Goal: Task Accomplishment & Management: Manage account settings

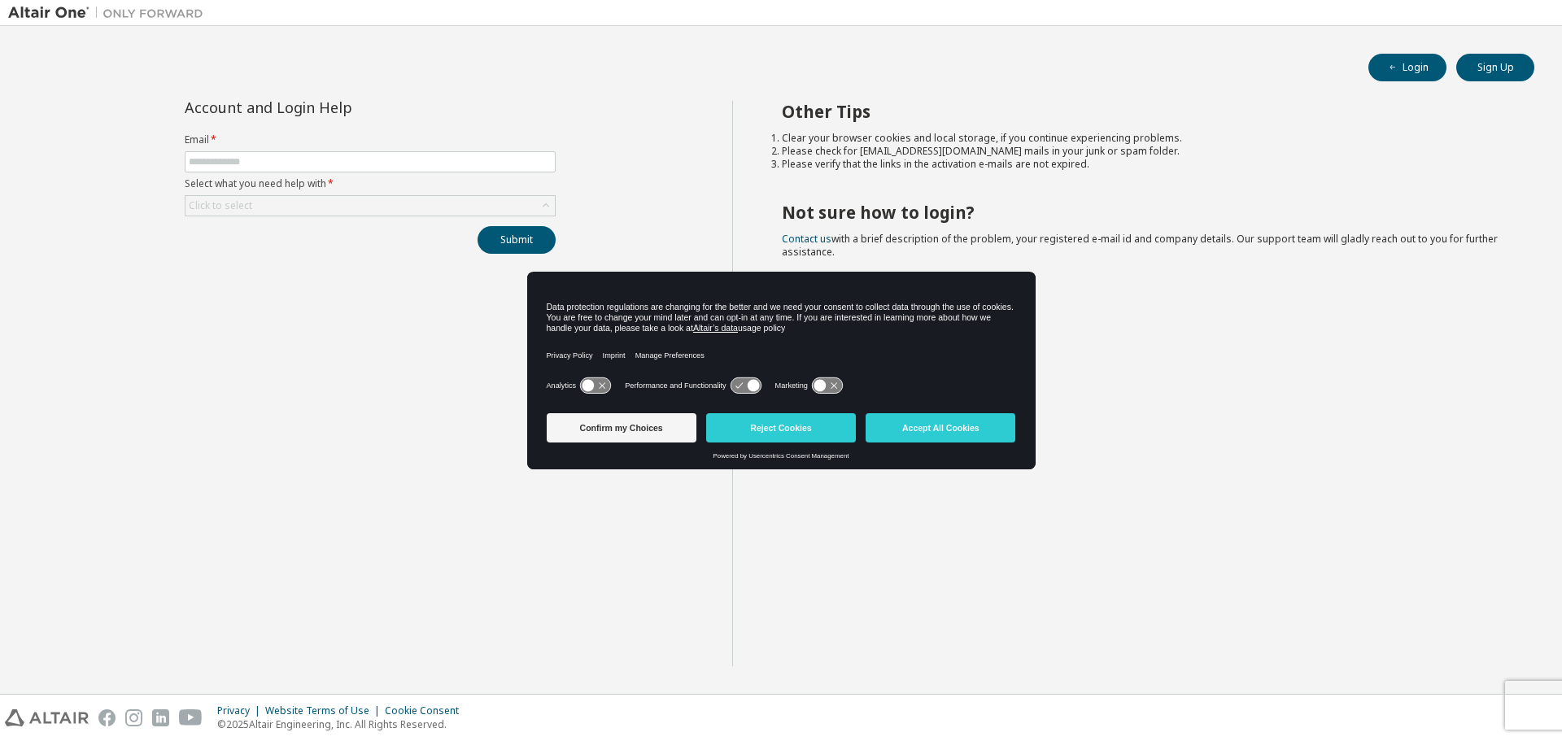
click at [520, 311] on div "Account and Login Help Email * Select what you need help with * Click to select…" at bounding box center [370, 383] width 724 height 565
drag, startPoint x: 909, startPoint y: 427, endPoint x: 539, endPoint y: 343, distance: 379.4
click at [908, 427] on button "Accept All Cookies" at bounding box center [940, 427] width 150 height 29
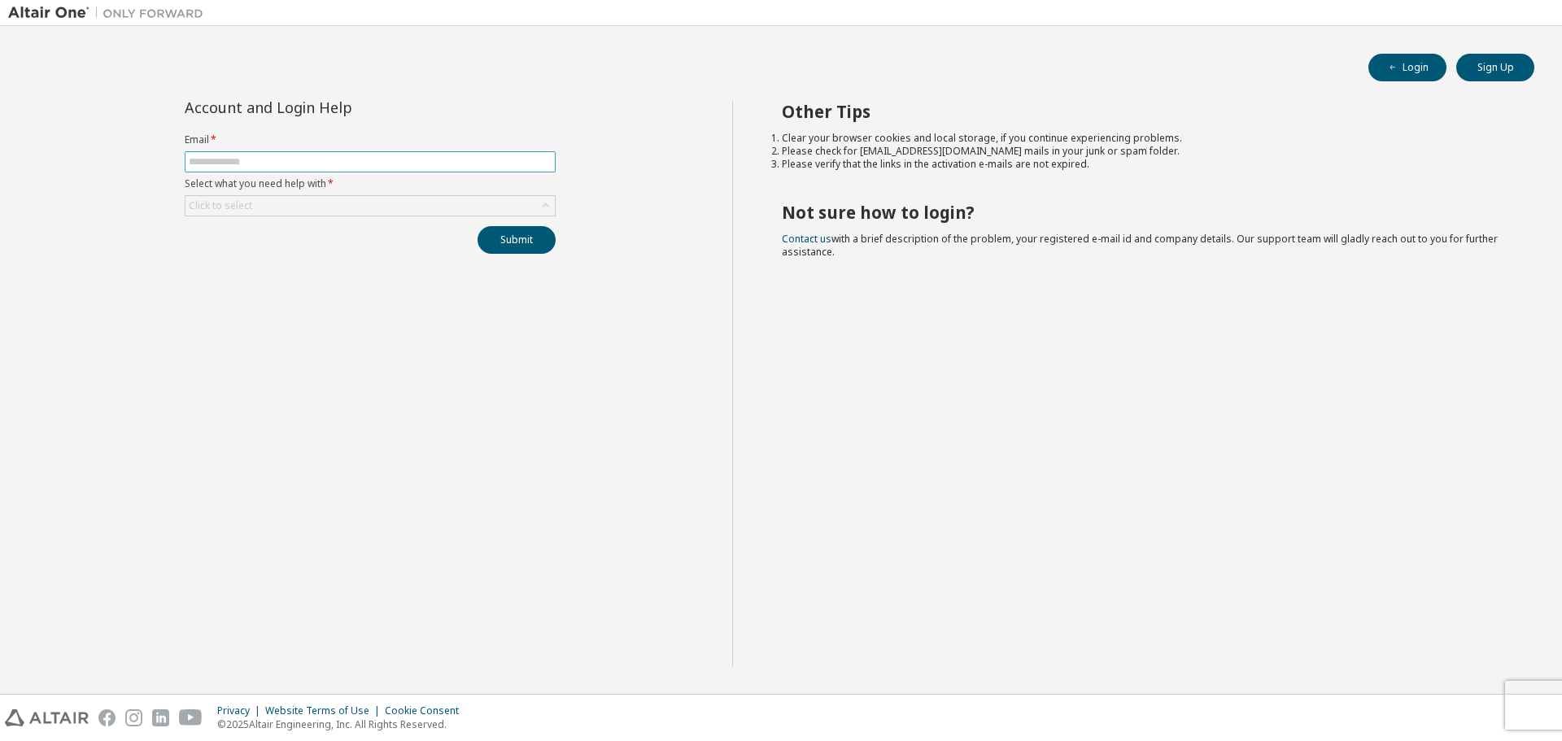
click at [294, 160] on input "text" at bounding box center [370, 161] width 363 height 13
type input "**********"
click at [275, 198] on div "Click to select" at bounding box center [369, 206] width 369 height 20
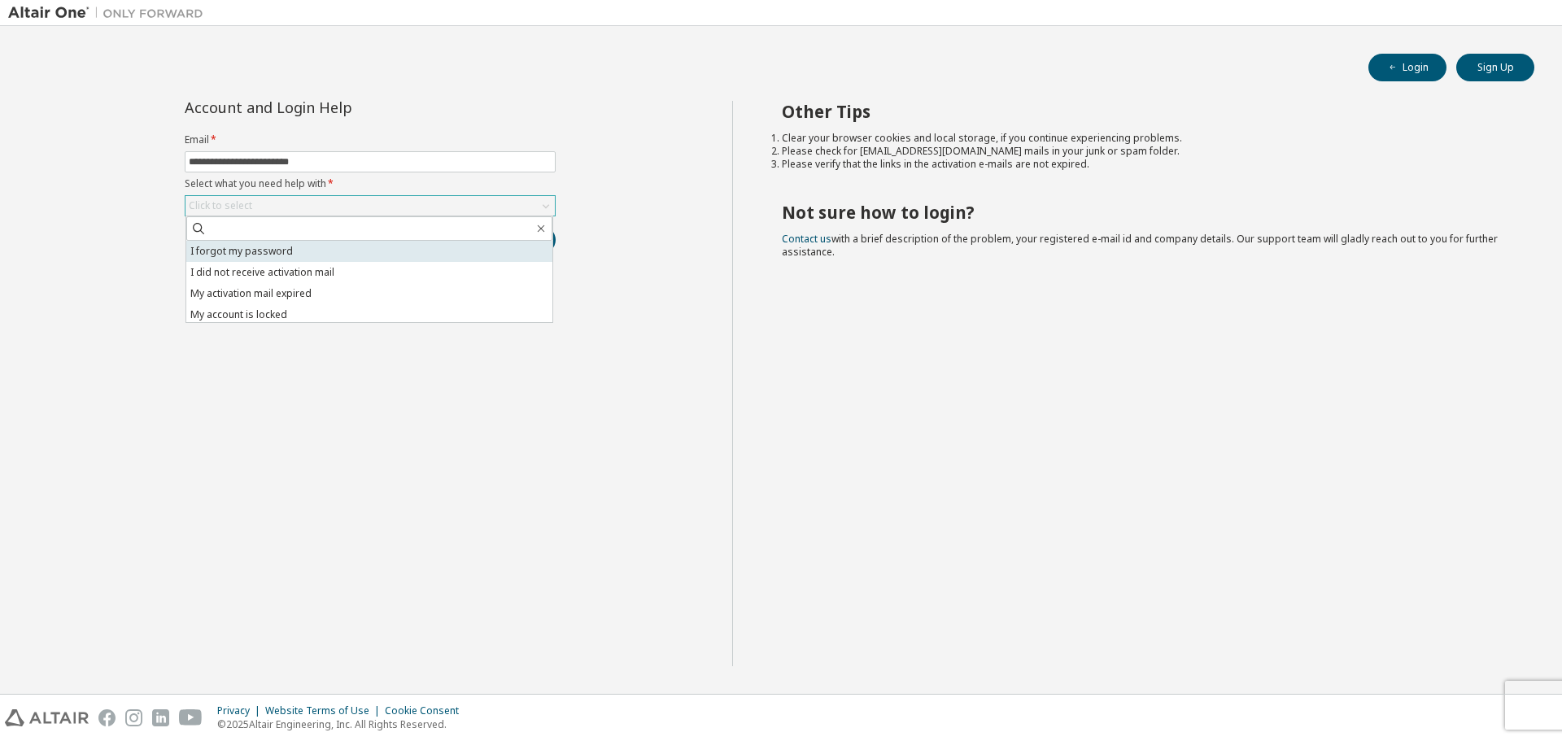
click at [290, 250] on li "I forgot my password" at bounding box center [369, 251] width 366 height 21
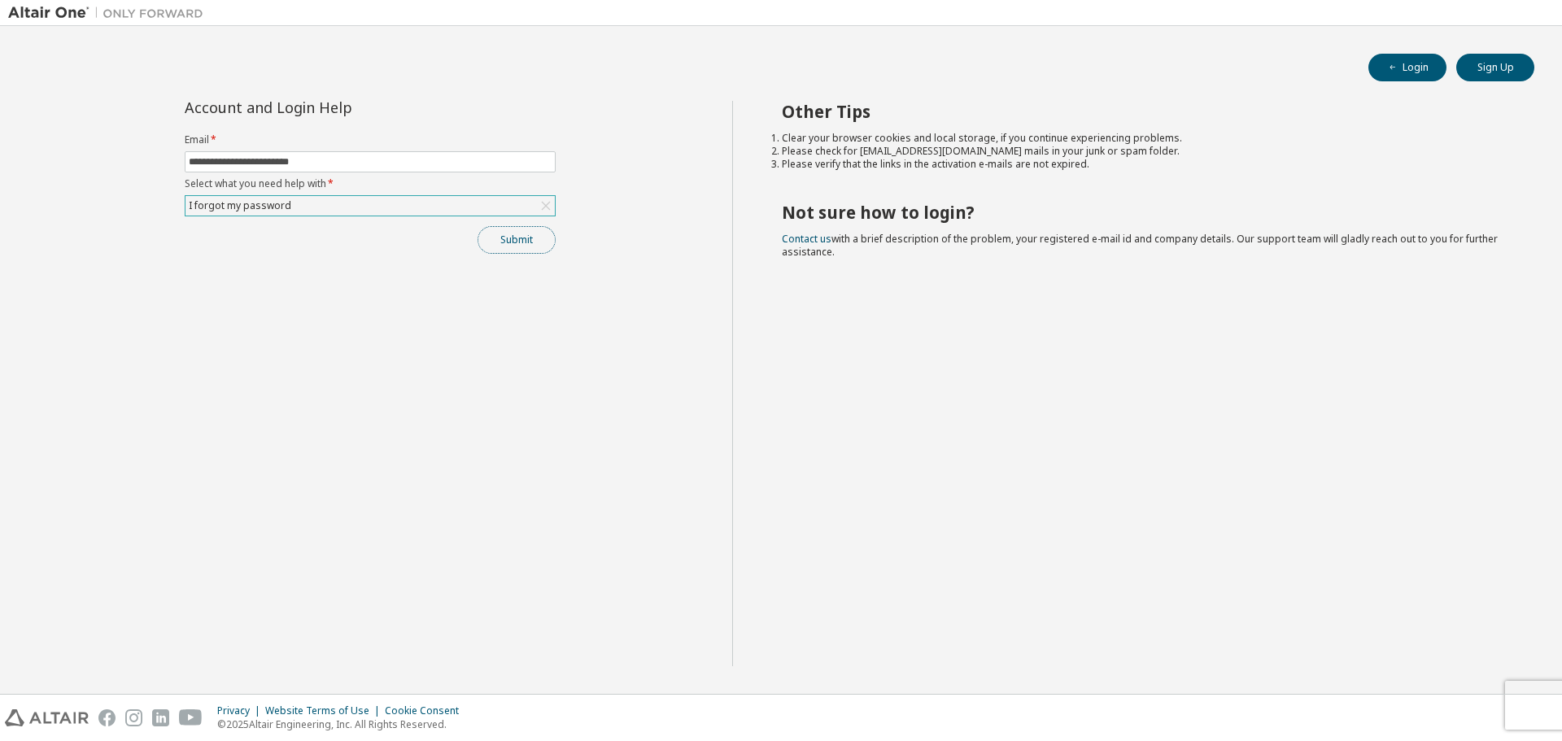
click at [532, 243] on button "Submit" at bounding box center [516, 240] width 78 height 28
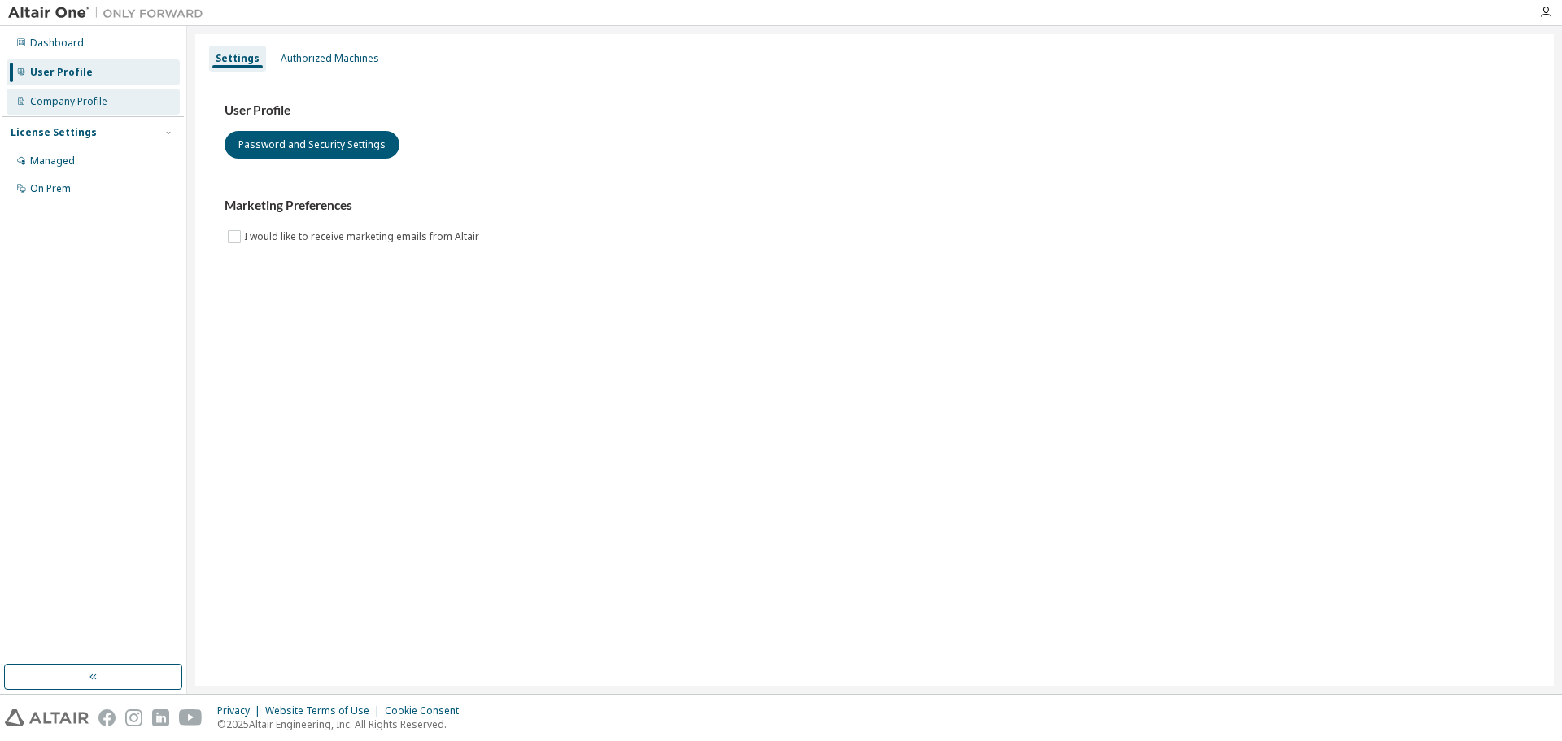
click at [111, 98] on div "Company Profile" at bounding box center [93, 102] width 173 height 26
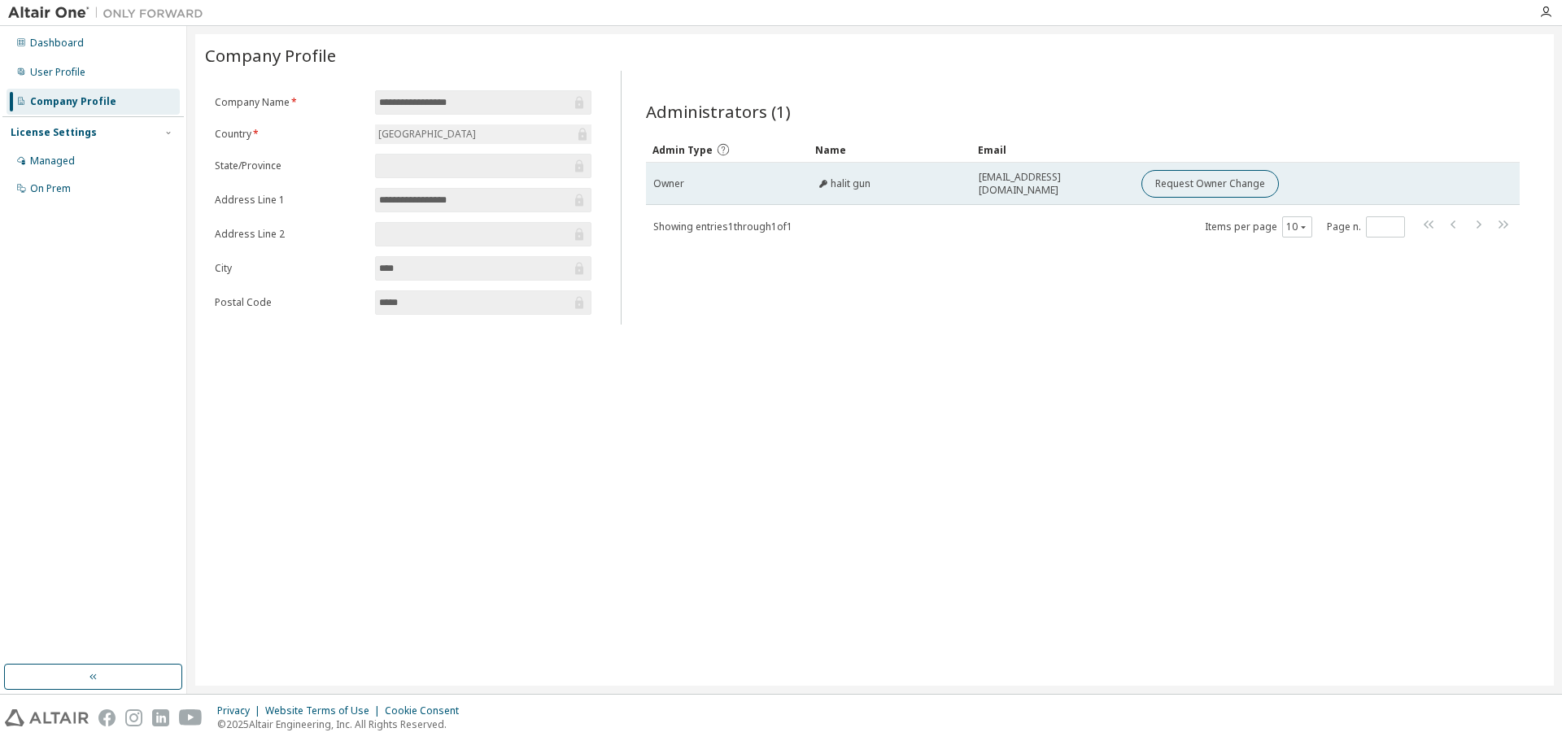
click at [841, 181] on span "halit gun" at bounding box center [850, 183] width 40 height 13
drag, startPoint x: 645, startPoint y: 190, endPoint x: 857, endPoint y: 192, distance: 212.3
click at [857, 192] on tr "Owner halit gun halit.gun@usak.edu.tr Request Owner Change" at bounding box center [1083, 184] width 874 height 42
click at [854, 191] on td "halit gun" at bounding box center [889, 184] width 163 height 42
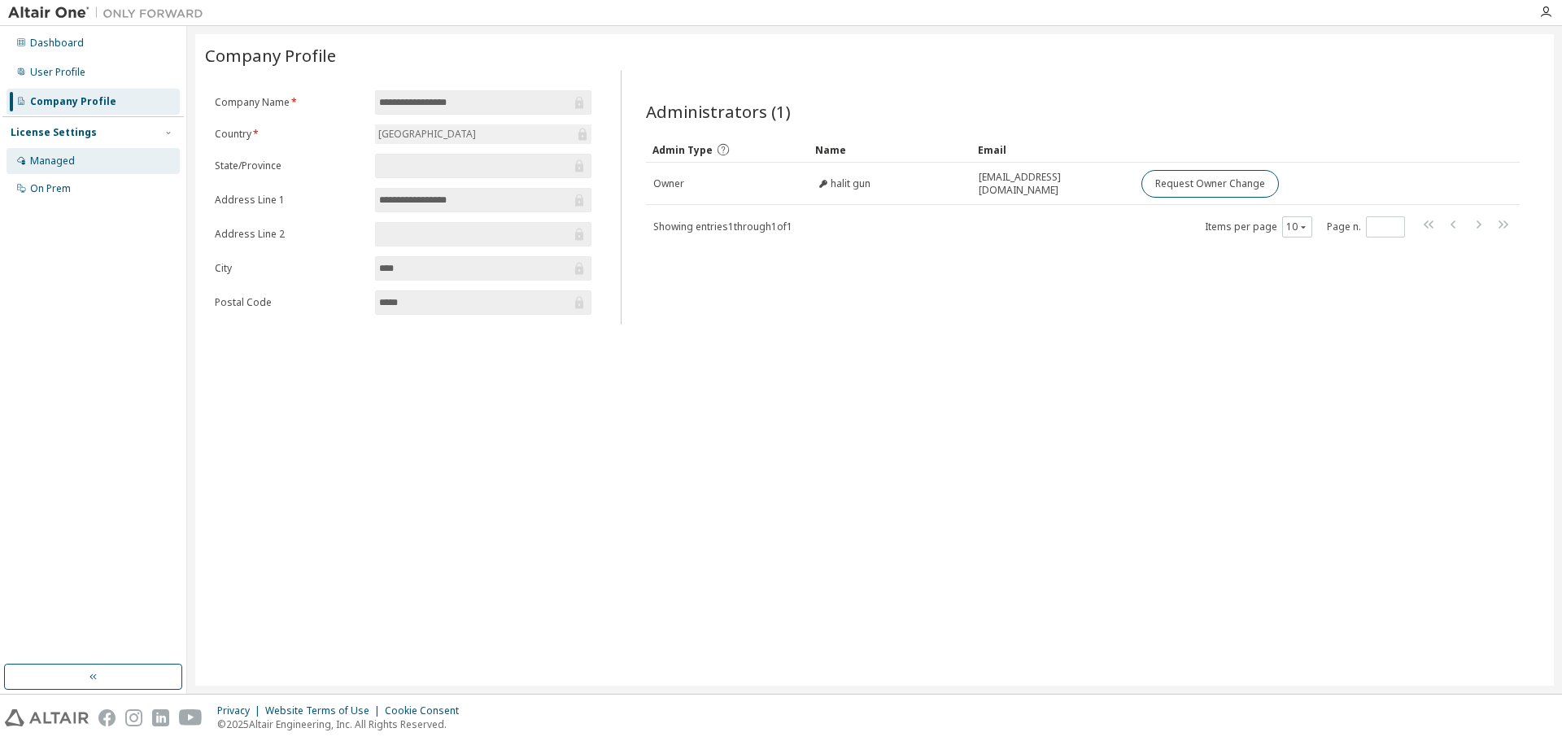
click at [84, 157] on div "Managed" at bounding box center [93, 161] width 173 height 26
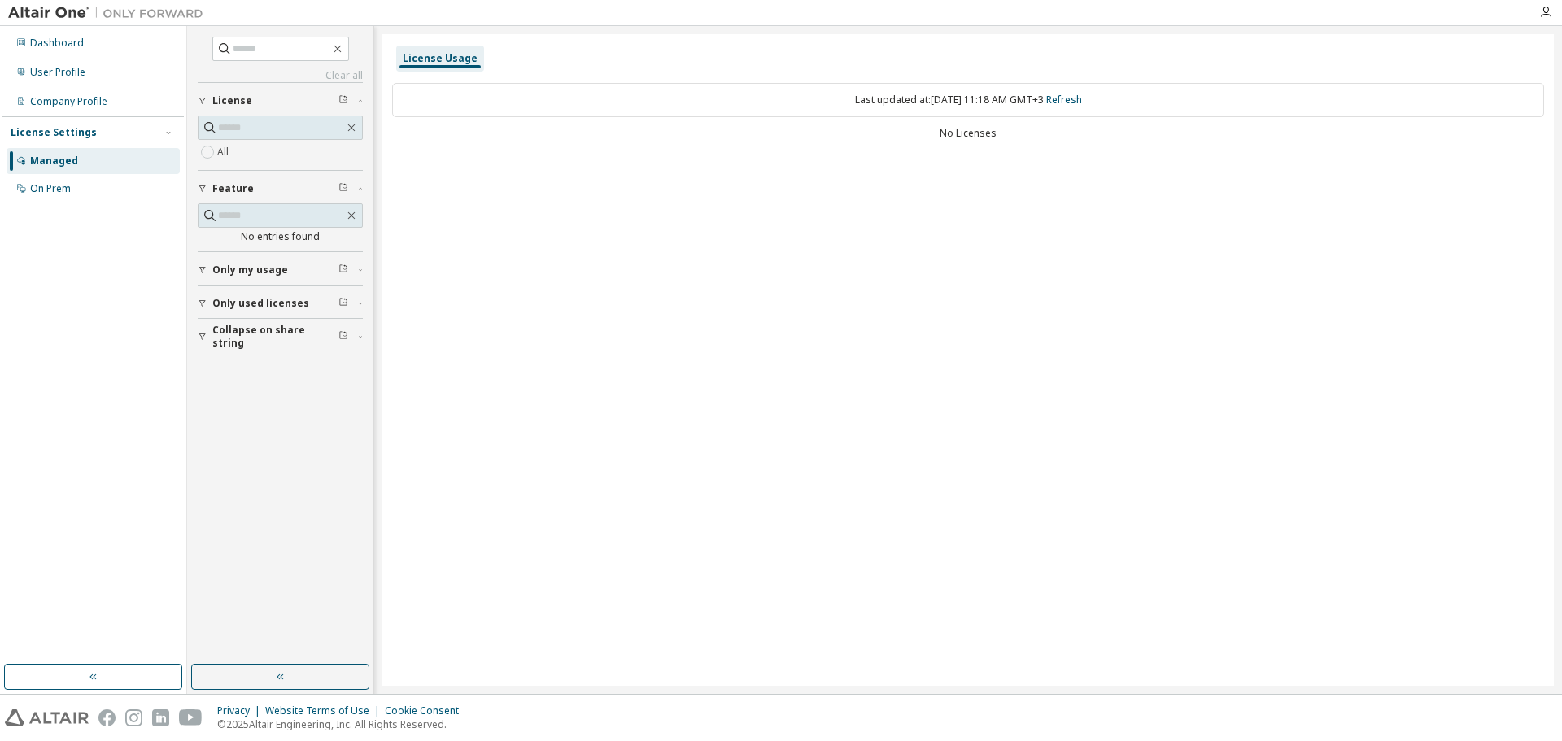
click at [233, 153] on div "All" at bounding box center [280, 152] width 165 height 20
click at [417, 55] on div "License Usage" at bounding box center [440, 58] width 75 height 13
click at [253, 276] on span "Only my usage" at bounding box center [250, 270] width 76 height 13
click at [246, 276] on span "Only my usage" at bounding box center [250, 270] width 76 height 13
click at [261, 307] on span "Only used licenses" at bounding box center [260, 303] width 97 height 13
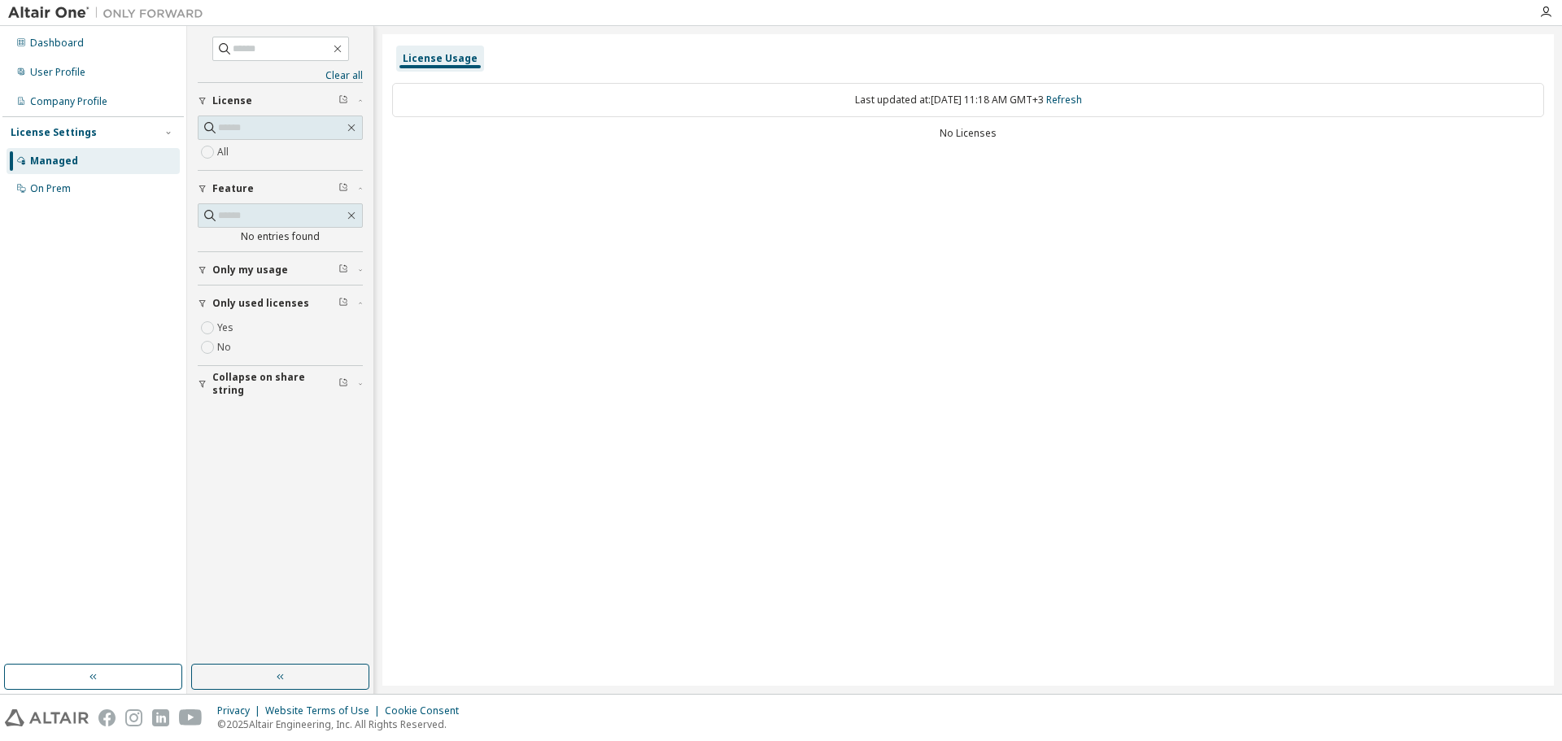
click at [264, 305] on span "Only used licenses" at bounding box center [260, 303] width 97 height 13
click at [68, 187] on div "On Prem" at bounding box center [50, 188] width 41 height 13
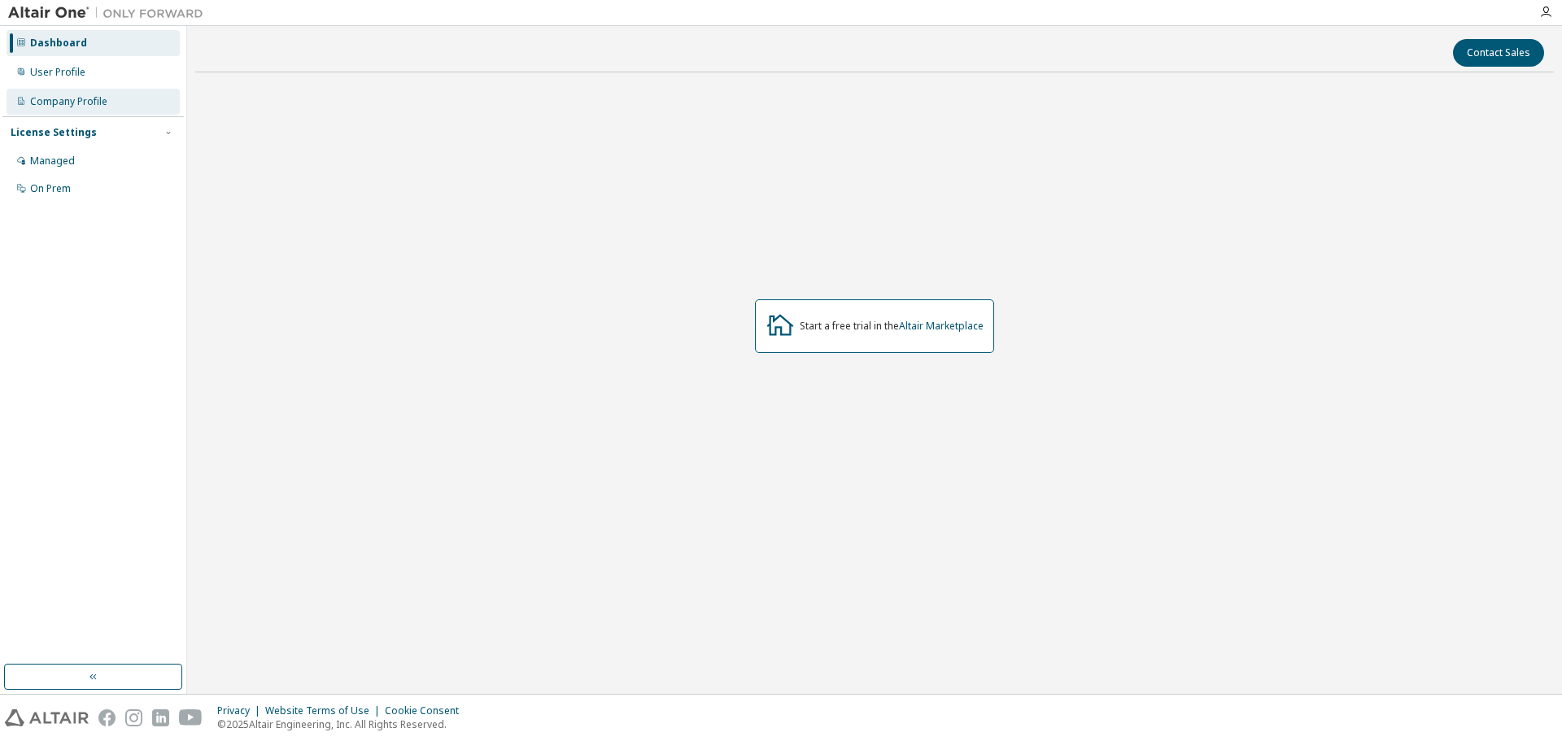
click at [114, 107] on div "Company Profile" at bounding box center [93, 102] width 173 height 26
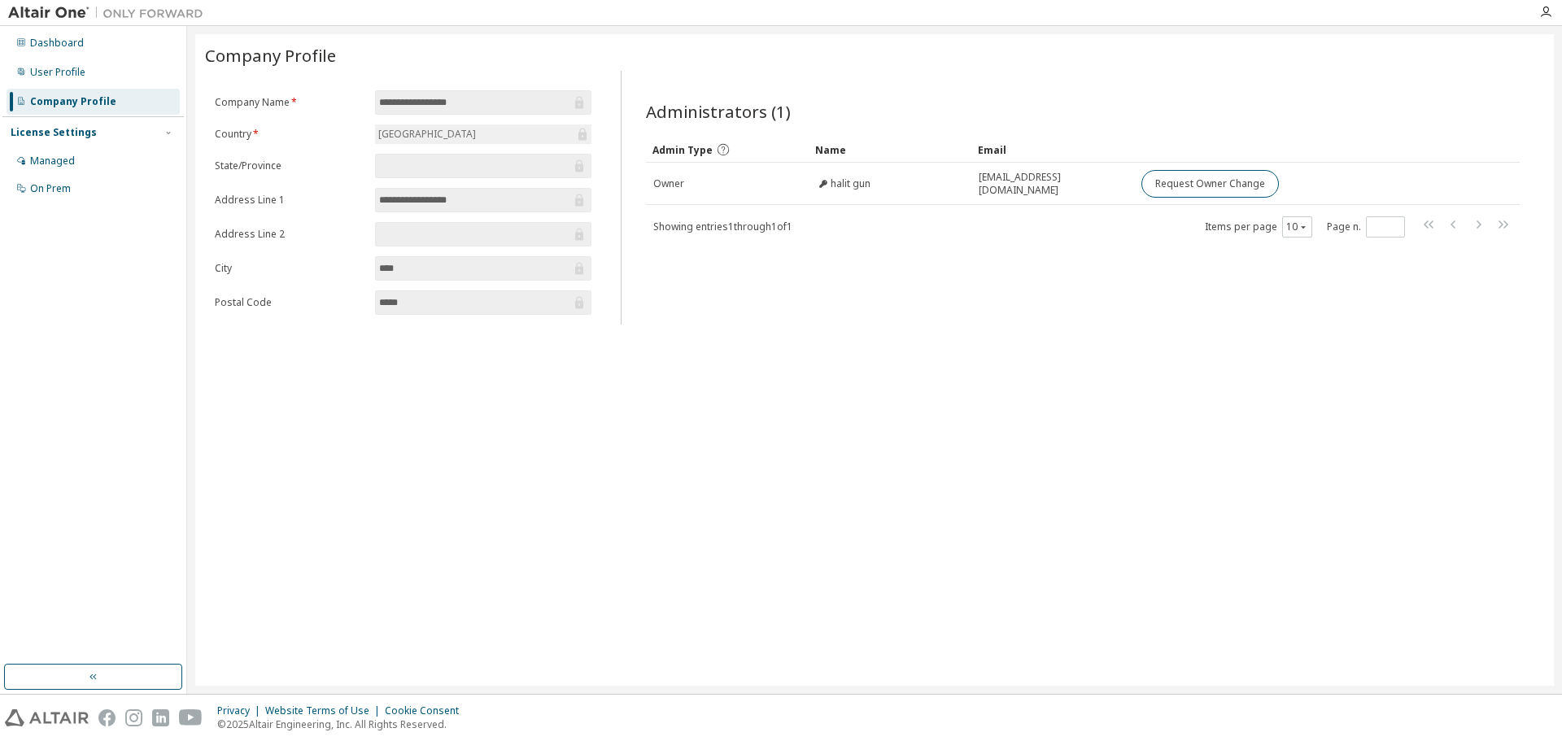
click at [93, 88] on div "Dashboard User Profile Company Profile License Settings Managed On Prem" at bounding box center [92, 115] width 181 height 175
click at [91, 72] on div "User Profile" at bounding box center [93, 72] width 173 height 26
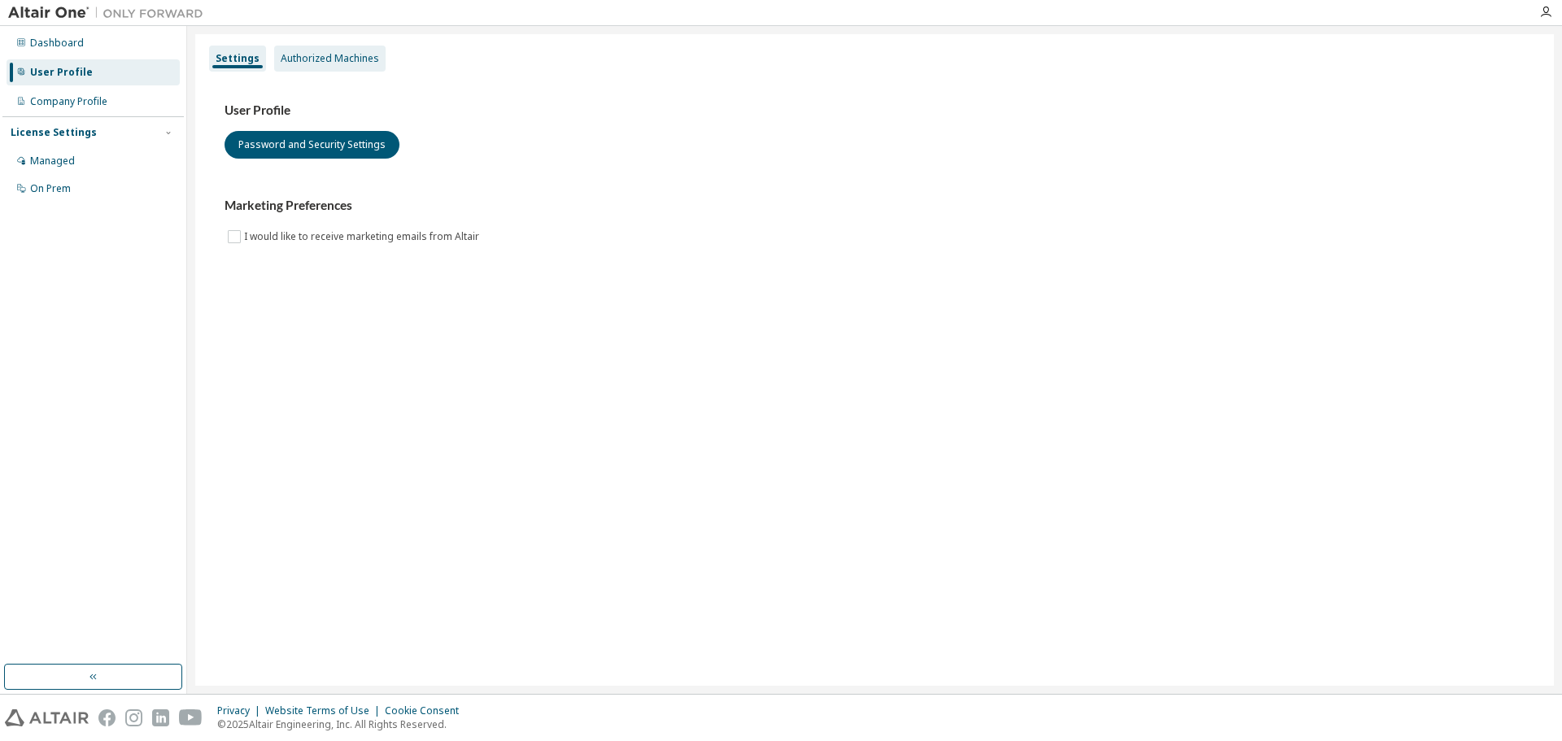
click at [335, 50] on div "Authorized Machines" at bounding box center [329, 59] width 111 height 26
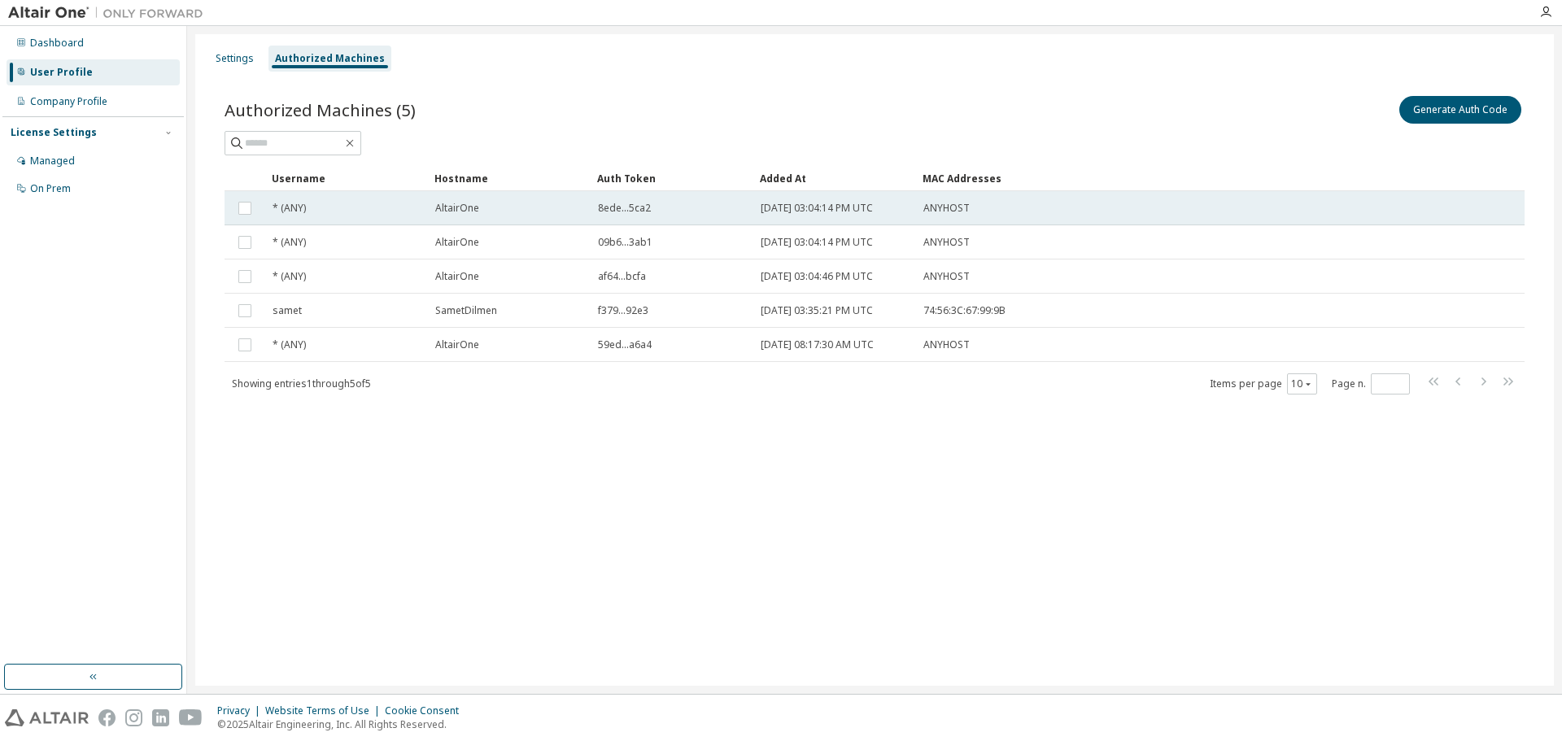
click at [338, 198] on td "* (ANY)" at bounding box center [346, 208] width 163 height 34
click at [331, 206] on div "* (ANY)" at bounding box center [346, 208] width 148 height 13
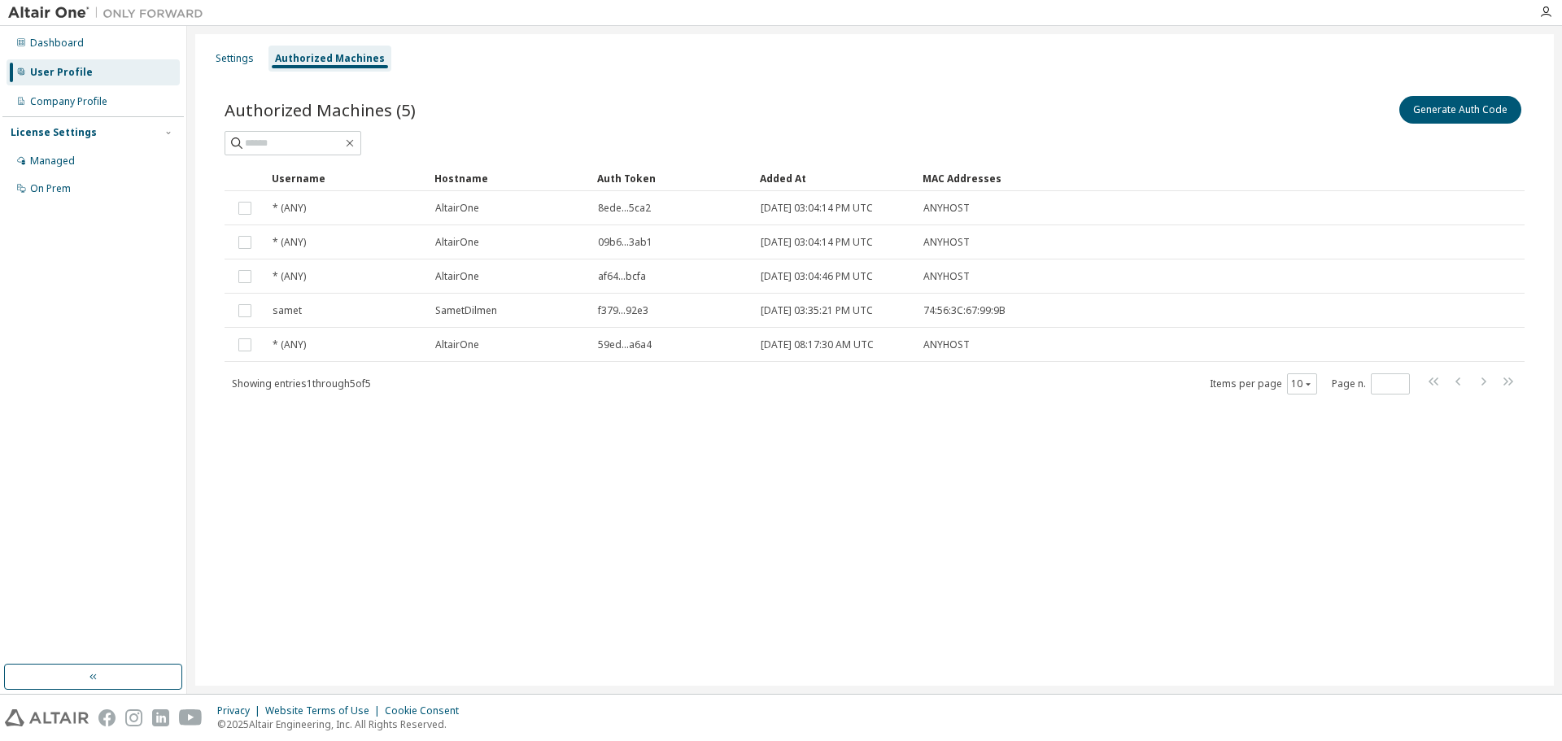
click at [331, 206] on div "* (ANY)" at bounding box center [346, 208] width 148 height 13
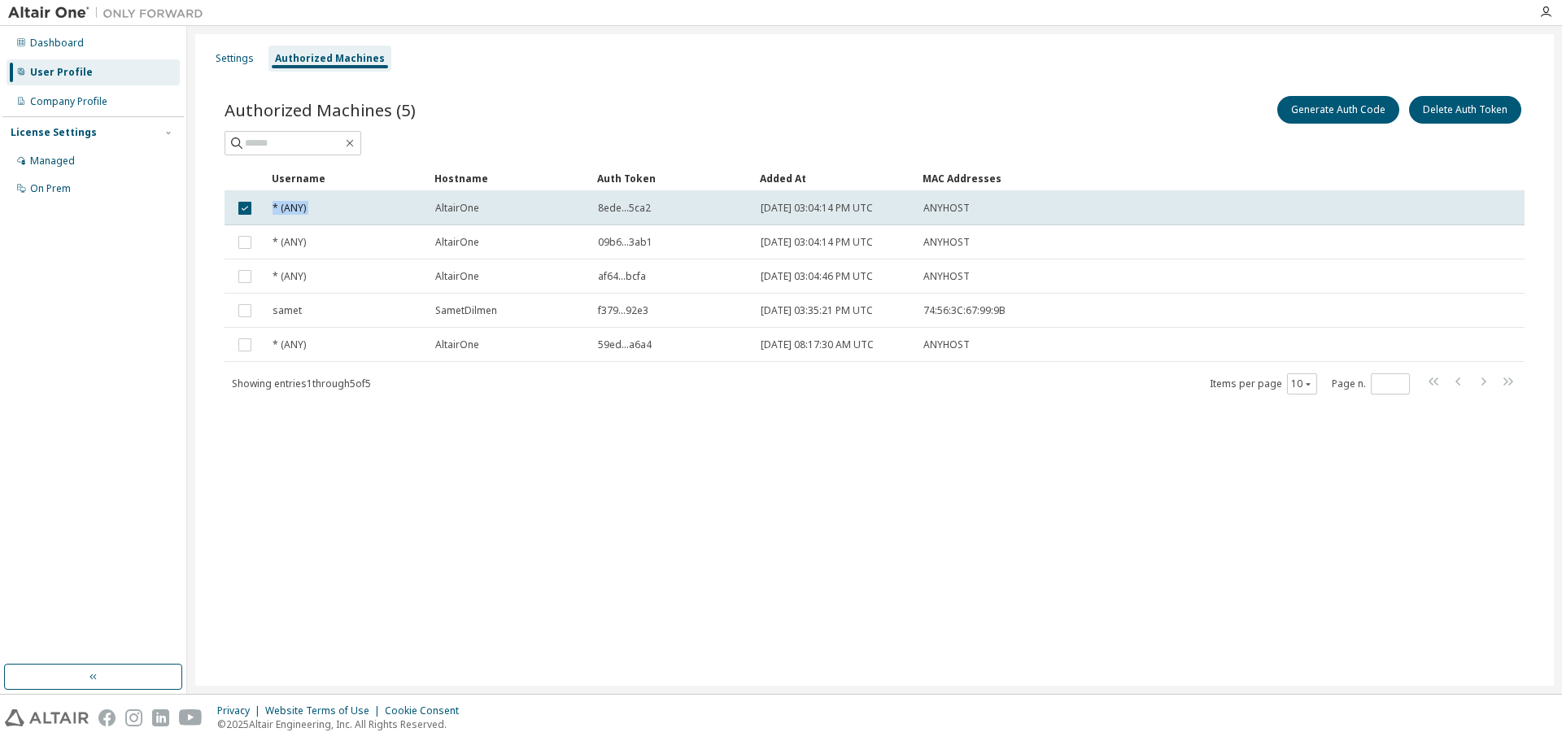
click at [330, 206] on div "* (ANY)" at bounding box center [346, 208] width 148 height 13
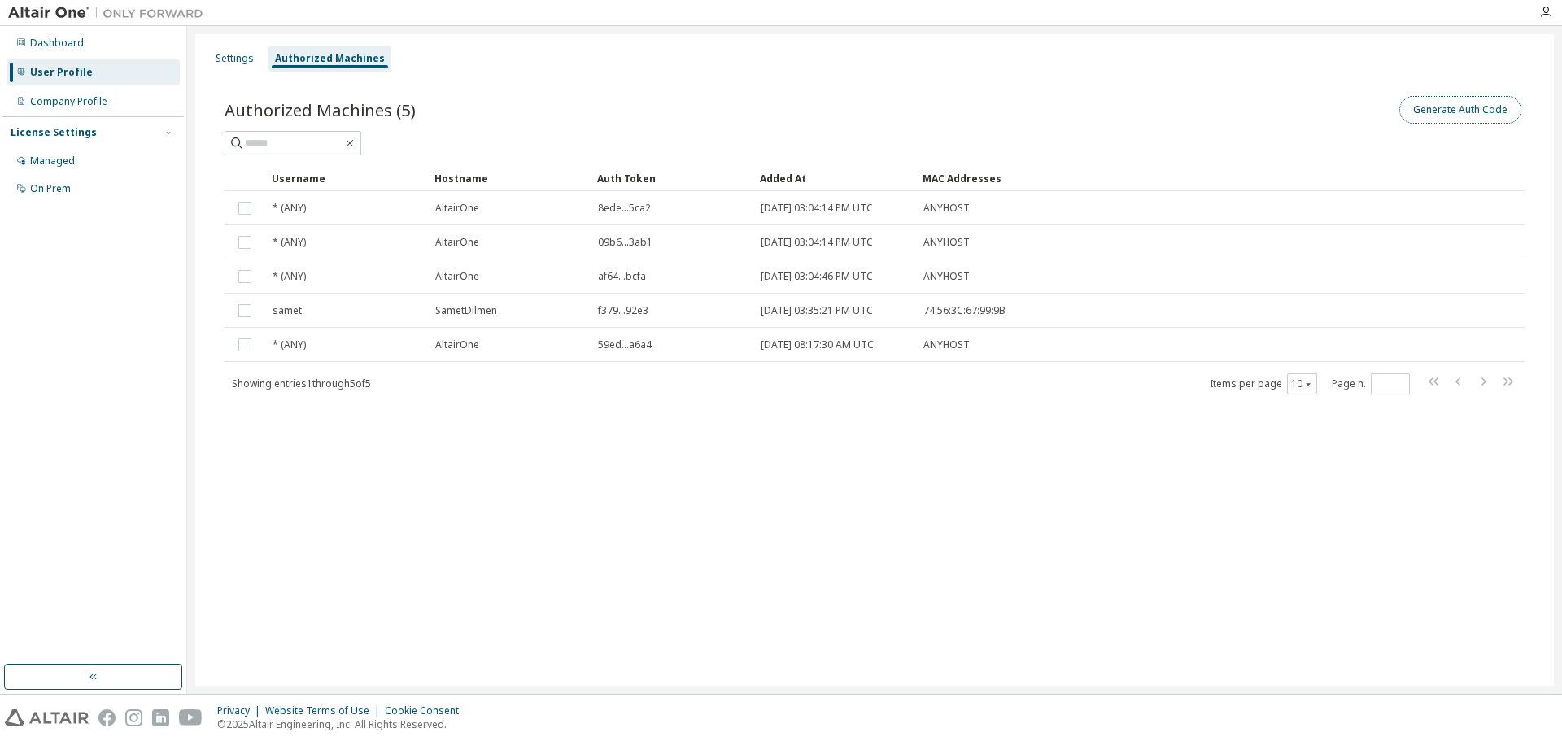
click at [1465, 119] on button "Generate Auth Code" at bounding box center [1460, 110] width 122 height 28
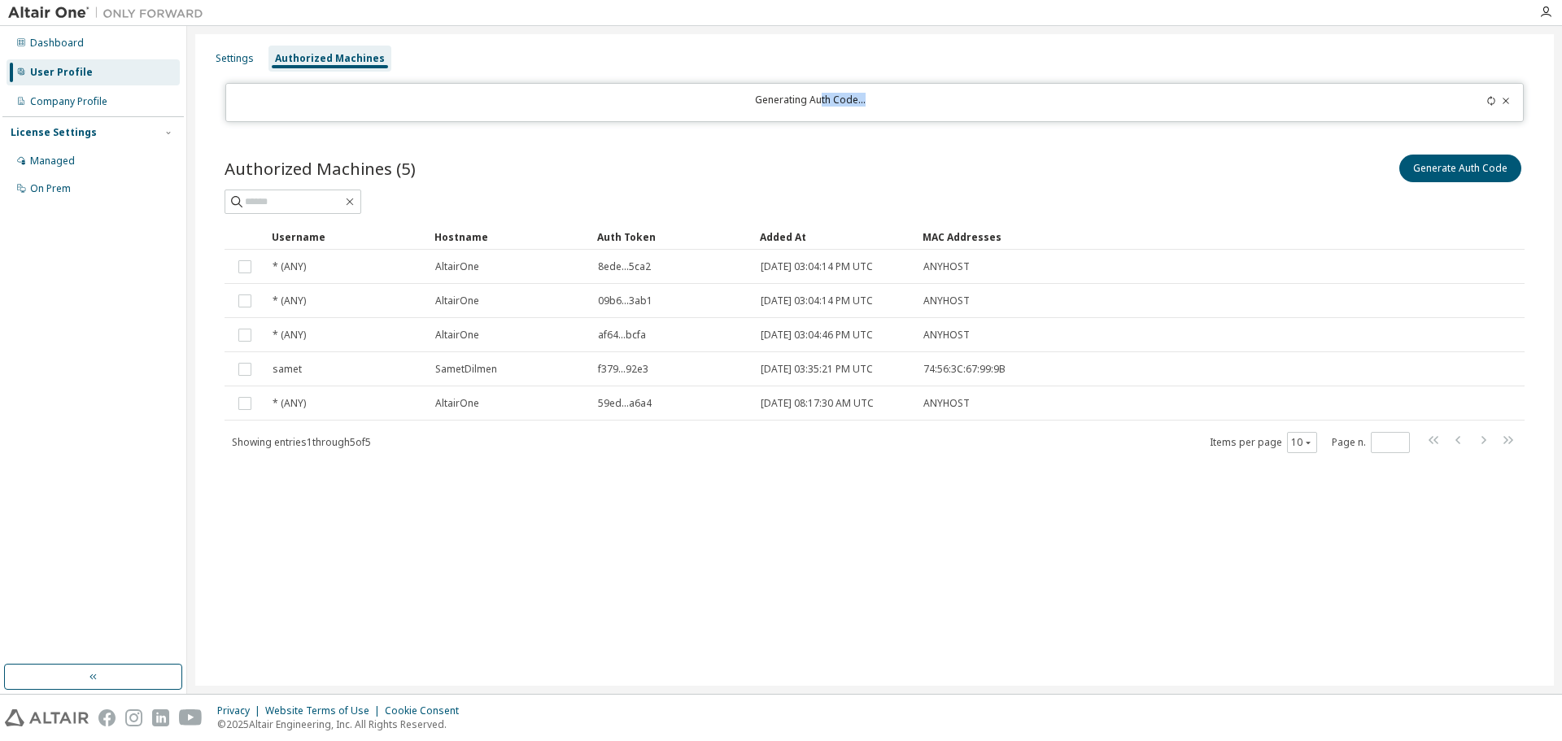
drag, startPoint x: 875, startPoint y: 103, endPoint x: 865, endPoint y: 105, distance: 10.7
click at [882, 104] on div "Generating Auth Code..." at bounding box center [811, 103] width 1150 height 18
drag, startPoint x: 843, startPoint y: 104, endPoint x: 777, endPoint y: 106, distance: 65.9
click at [842, 104] on div "Generating Auth Code..." at bounding box center [811, 103] width 1150 height 18
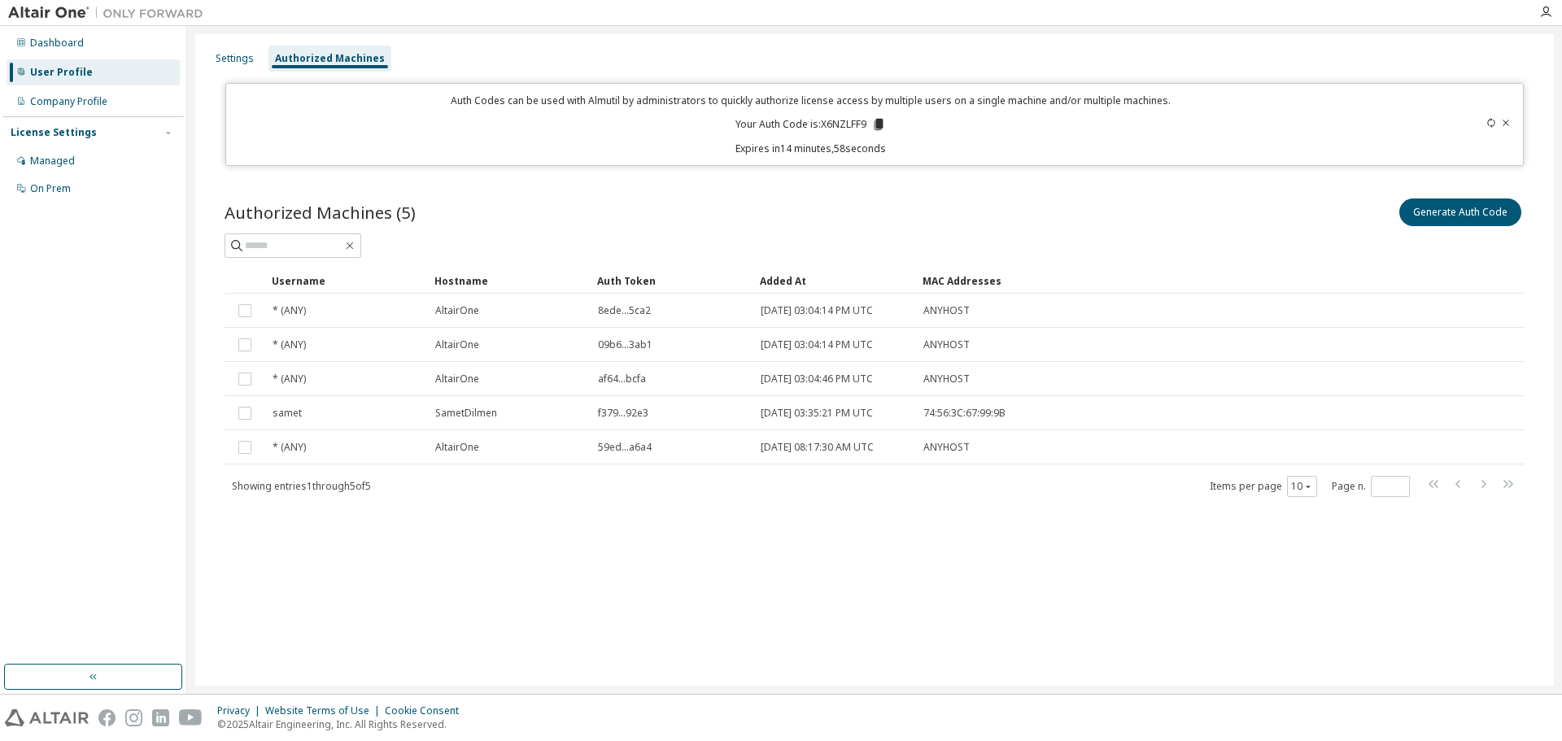
click at [1515, 126] on div "Auth Codes can be used with Almutil by administrators to quickly authorize lice…" at bounding box center [874, 124] width 1299 height 83
click at [1505, 124] on icon at bounding box center [1506, 123] width 10 height 10
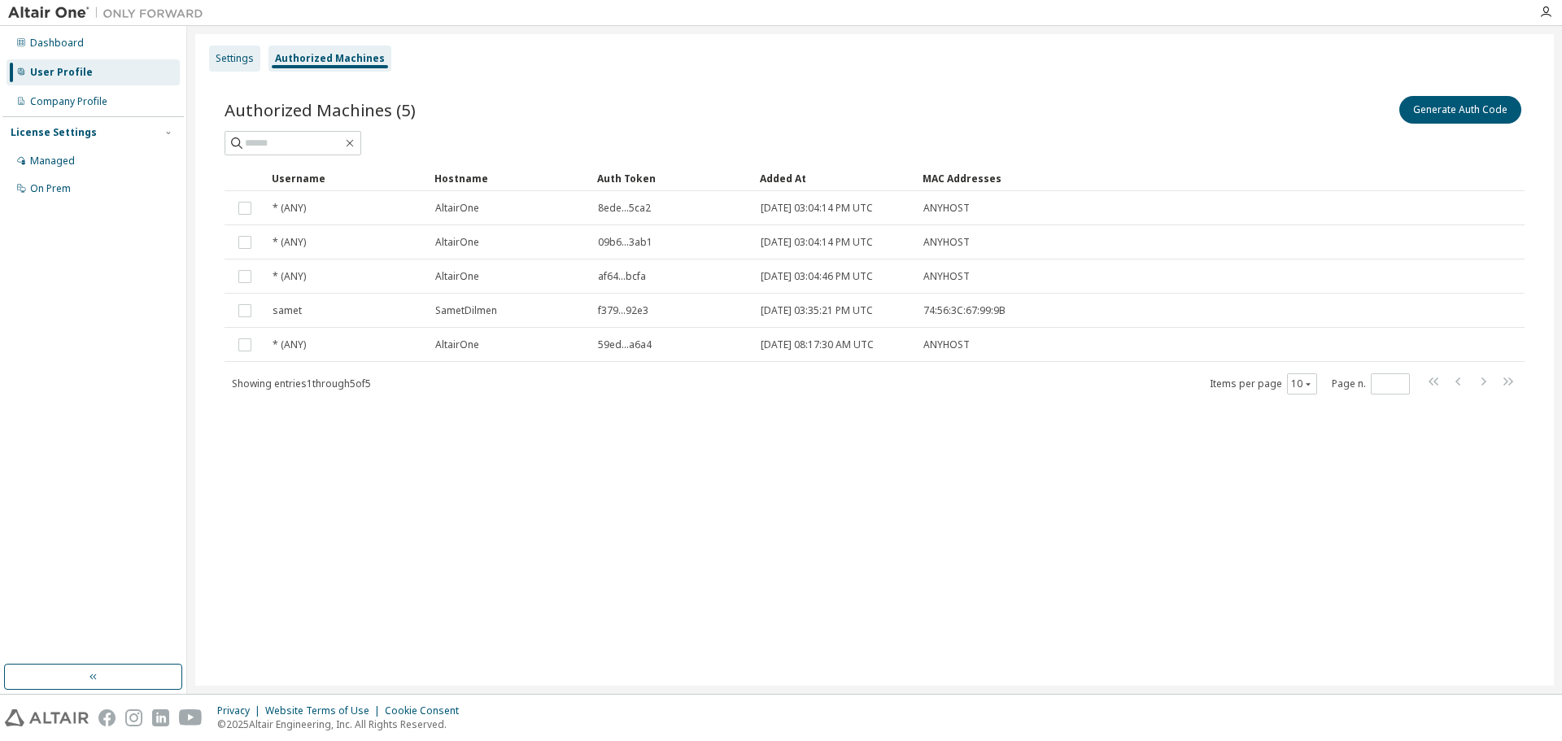
drag, startPoint x: 249, startPoint y: 66, endPoint x: 236, endPoint y: 66, distance: 13.0
click at [248, 66] on div "Settings" at bounding box center [234, 59] width 51 height 26
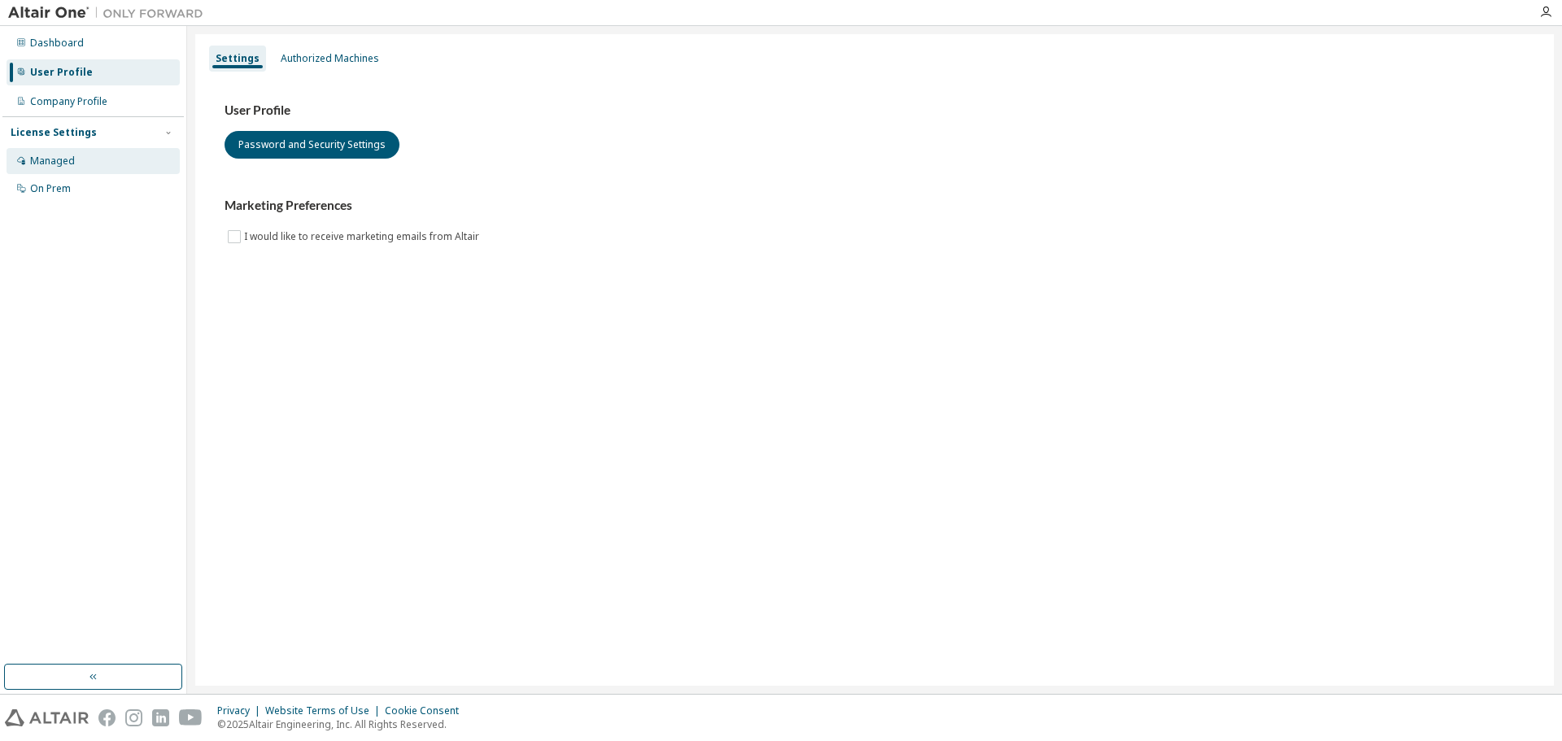
click at [81, 155] on div "Managed" at bounding box center [93, 161] width 173 height 26
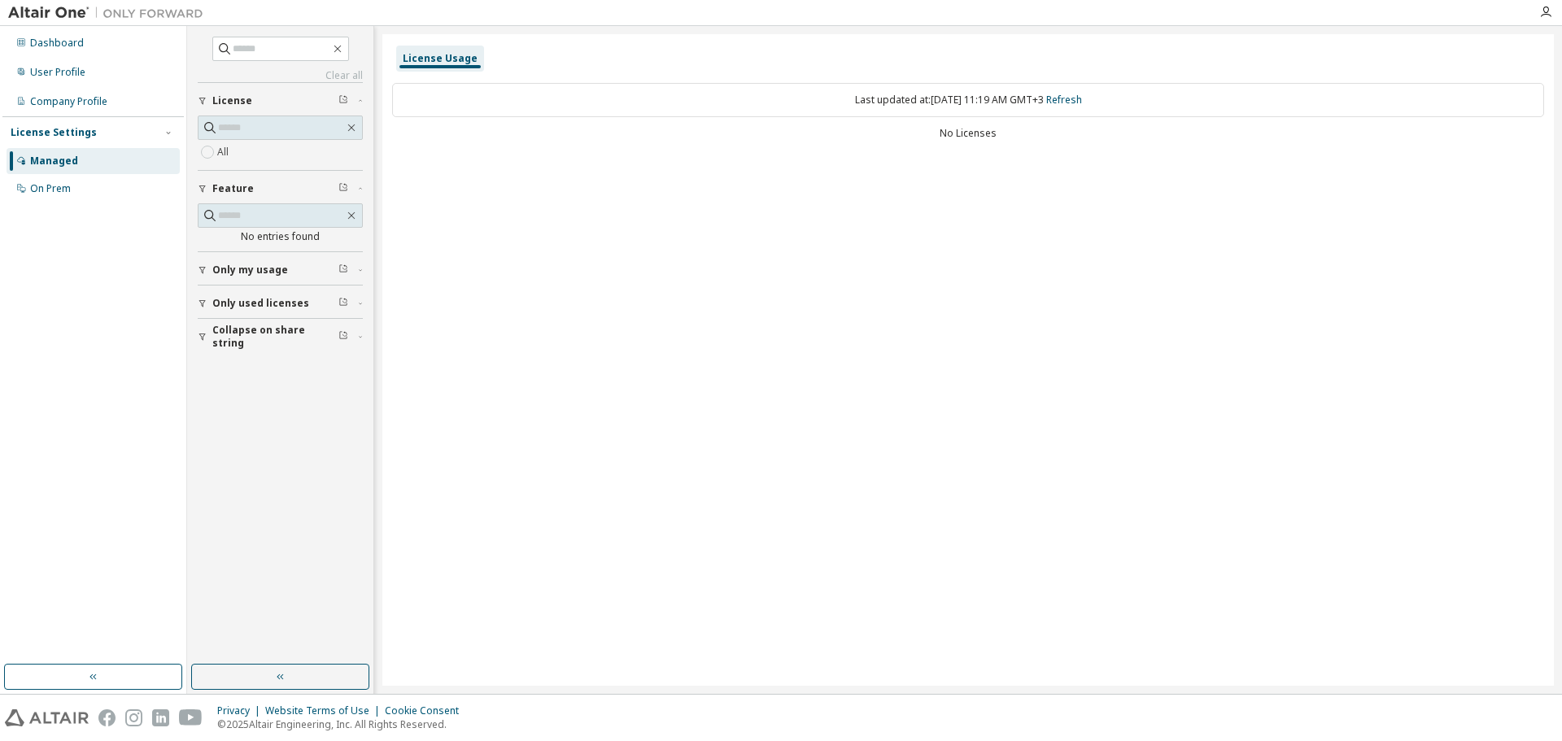
click at [312, 290] on button "Only used licenses" at bounding box center [280, 303] width 165 height 36
click at [254, 325] on div "Yes No" at bounding box center [280, 337] width 165 height 39
click at [229, 330] on label "Yes" at bounding box center [227, 328] width 20 height 20
drag, startPoint x: 894, startPoint y: 103, endPoint x: 907, endPoint y: 102, distance: 13.0
click at [895, 103] on div "Last updated at: [DATE] 11:19 AM GMT+3 Refresh" at bounding box center [968, 100] width 1152 height 34
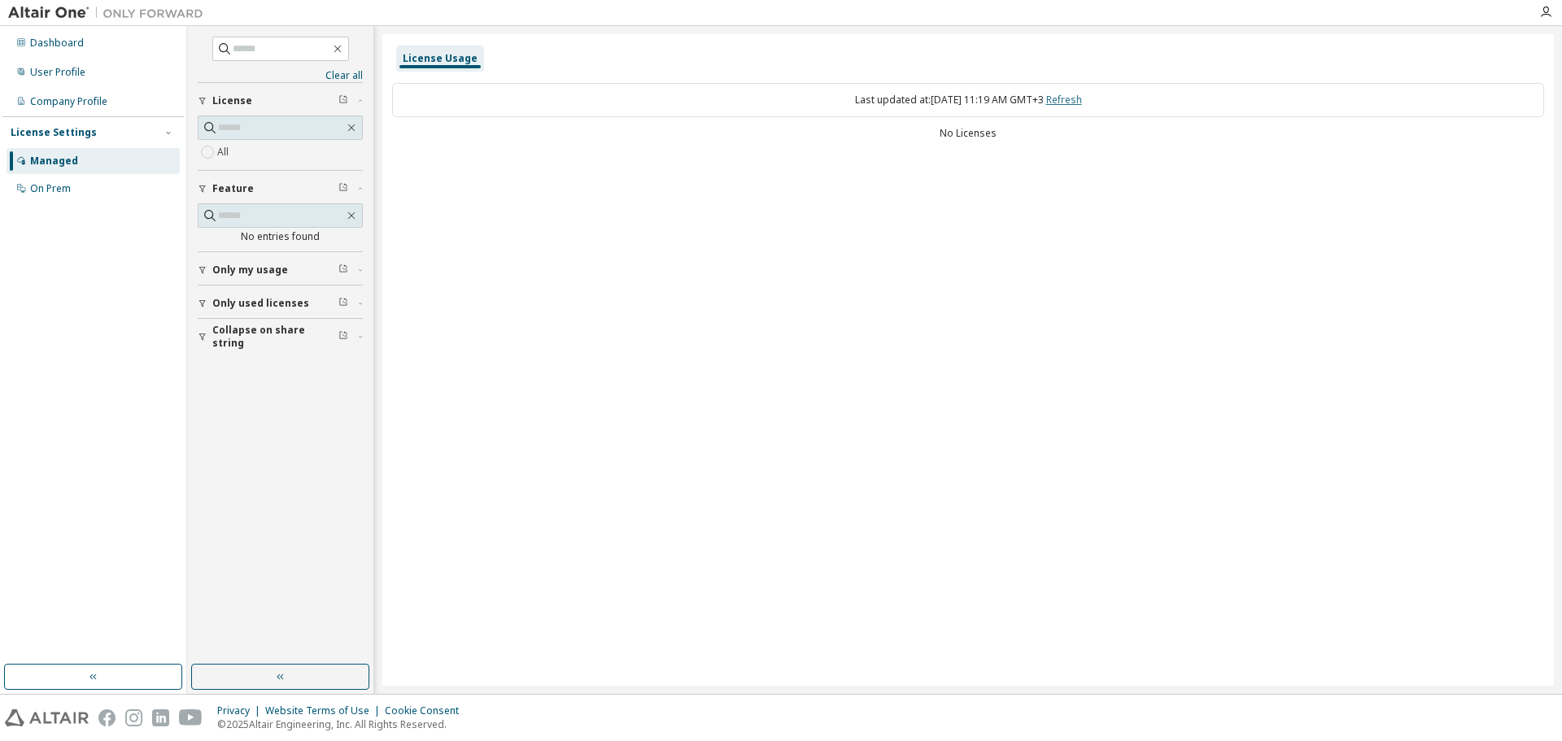
click at [1082, 104] on link "Refresh" at bounding box center [1064, 100] width 36 height 14
click at [242, 324] on button "Collapse on share string" at bounding box center [280, 337] width 165 height 36
click at [265, 297] on span "Only used licenses" at bounding box center [260, 303] width 97 height 13
click at [273, 277] on button "Only my usage" at bounding box center [280, 270] width 165 height 36
click at [235, 300] on label "Yes" at bounding box center [227, 295] width 20 height 20
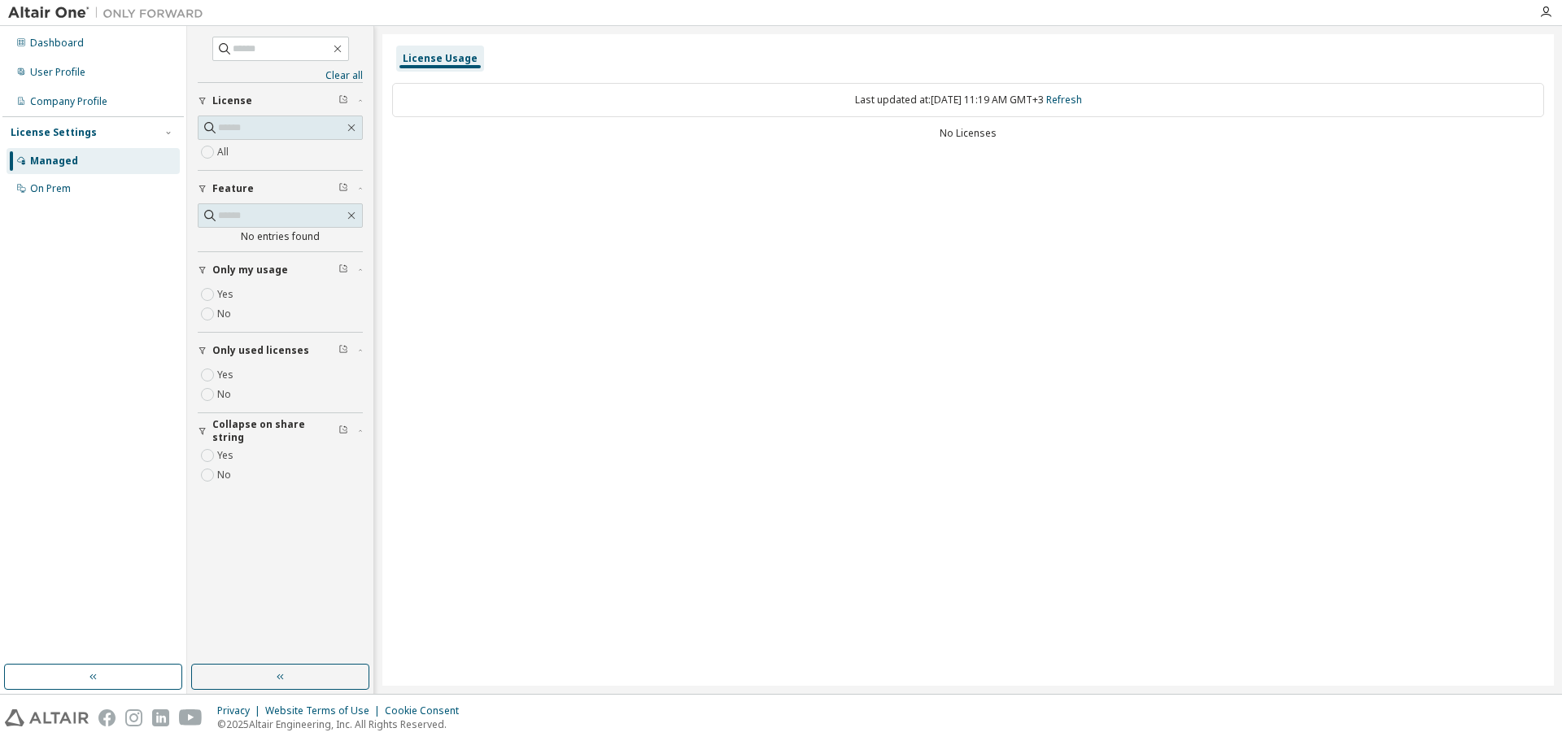
click at [233, 164] on div "All" at bounding box center [280, 142] width 165 height 54
click at [134, 15] on img at bounding box center [109, 13] width 203 height 16
click at [57, 17] on img at bounding box center [109, 13] width 203 height 16
